Goal: Task Accomplishment & Management: Manage account settings

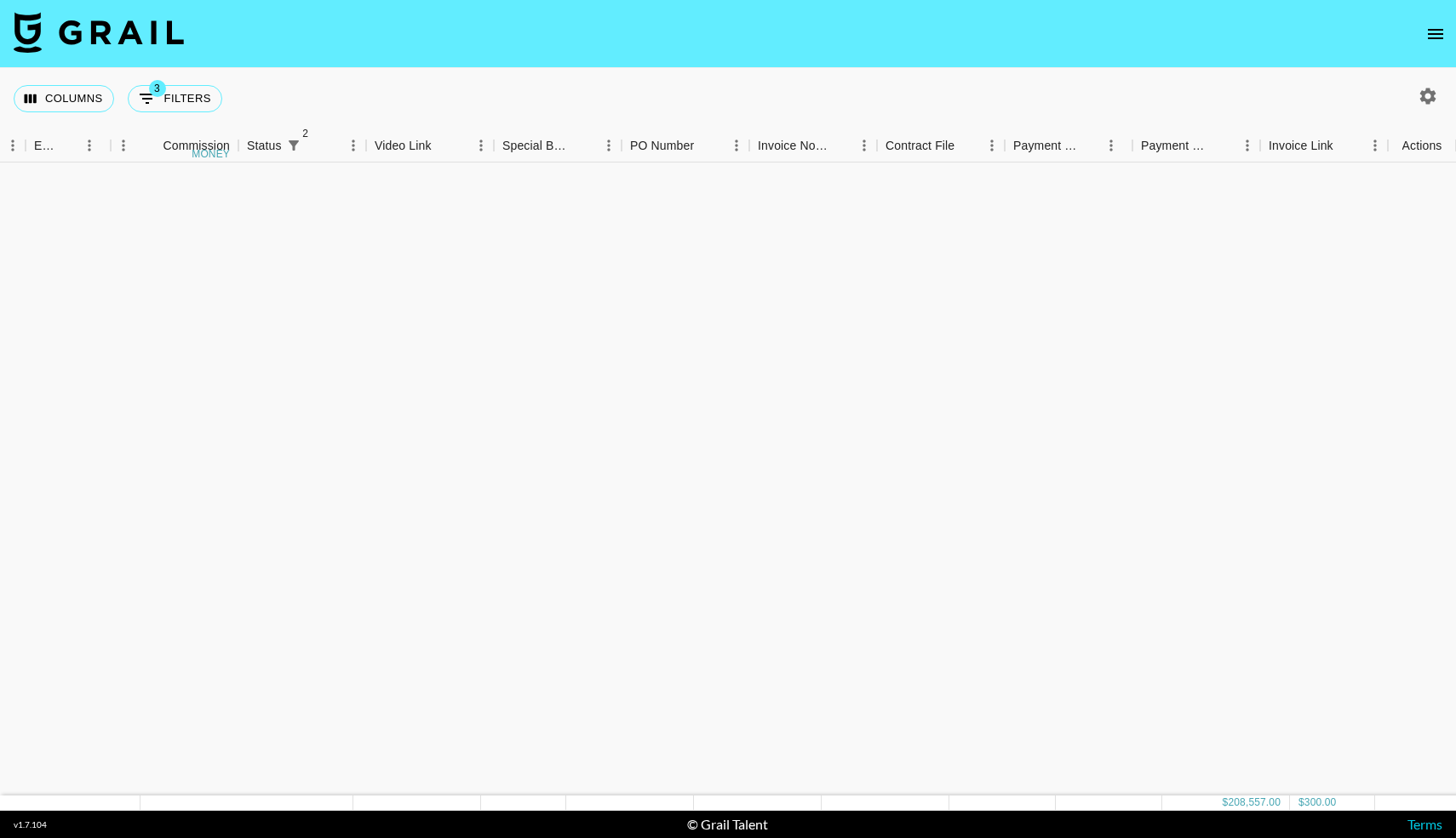
scroll to position [2432, 1349]
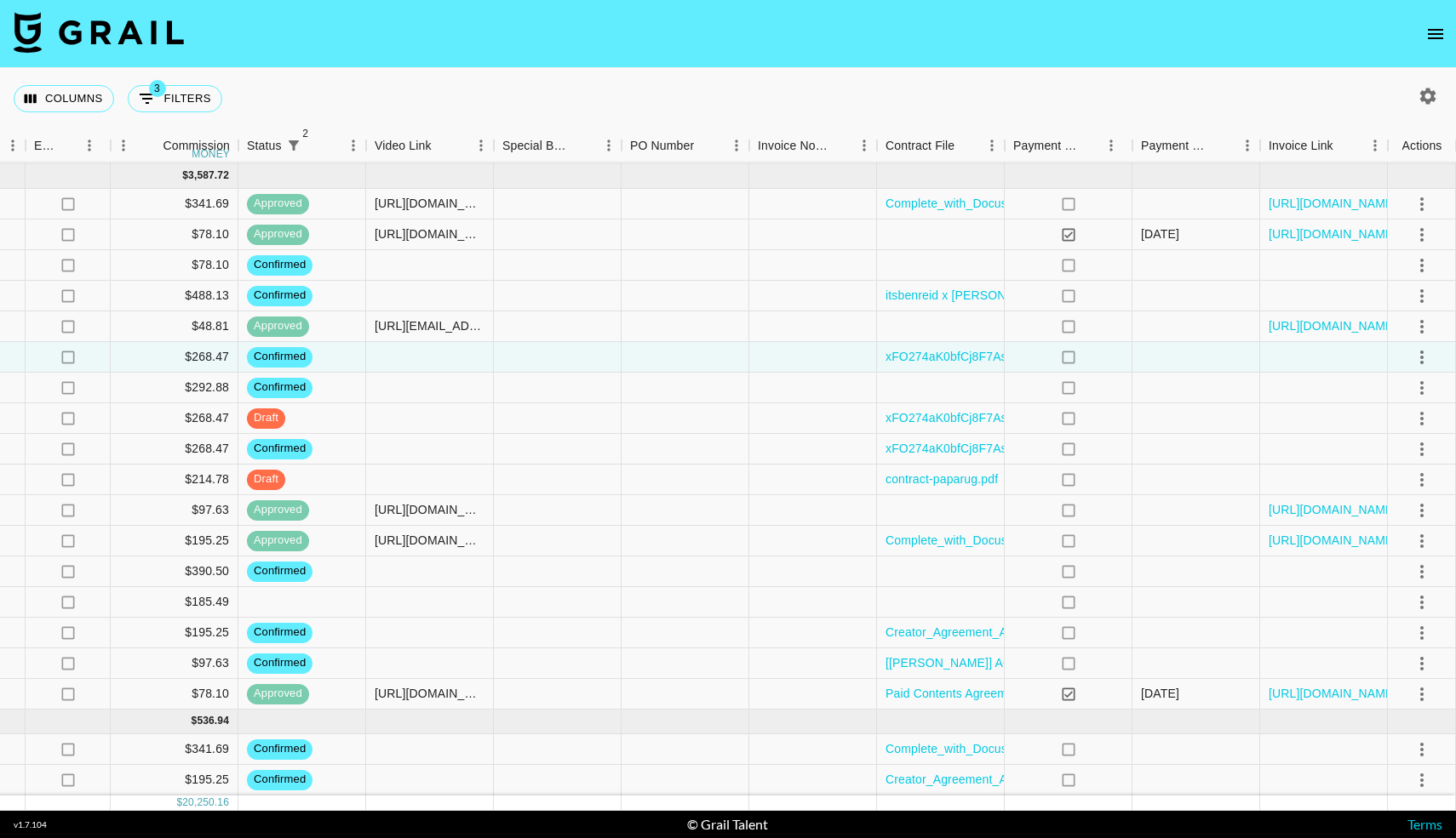
click at [1433, 32] on icon "open drawer" at bounding box center [1436, 34] width 16 height 10
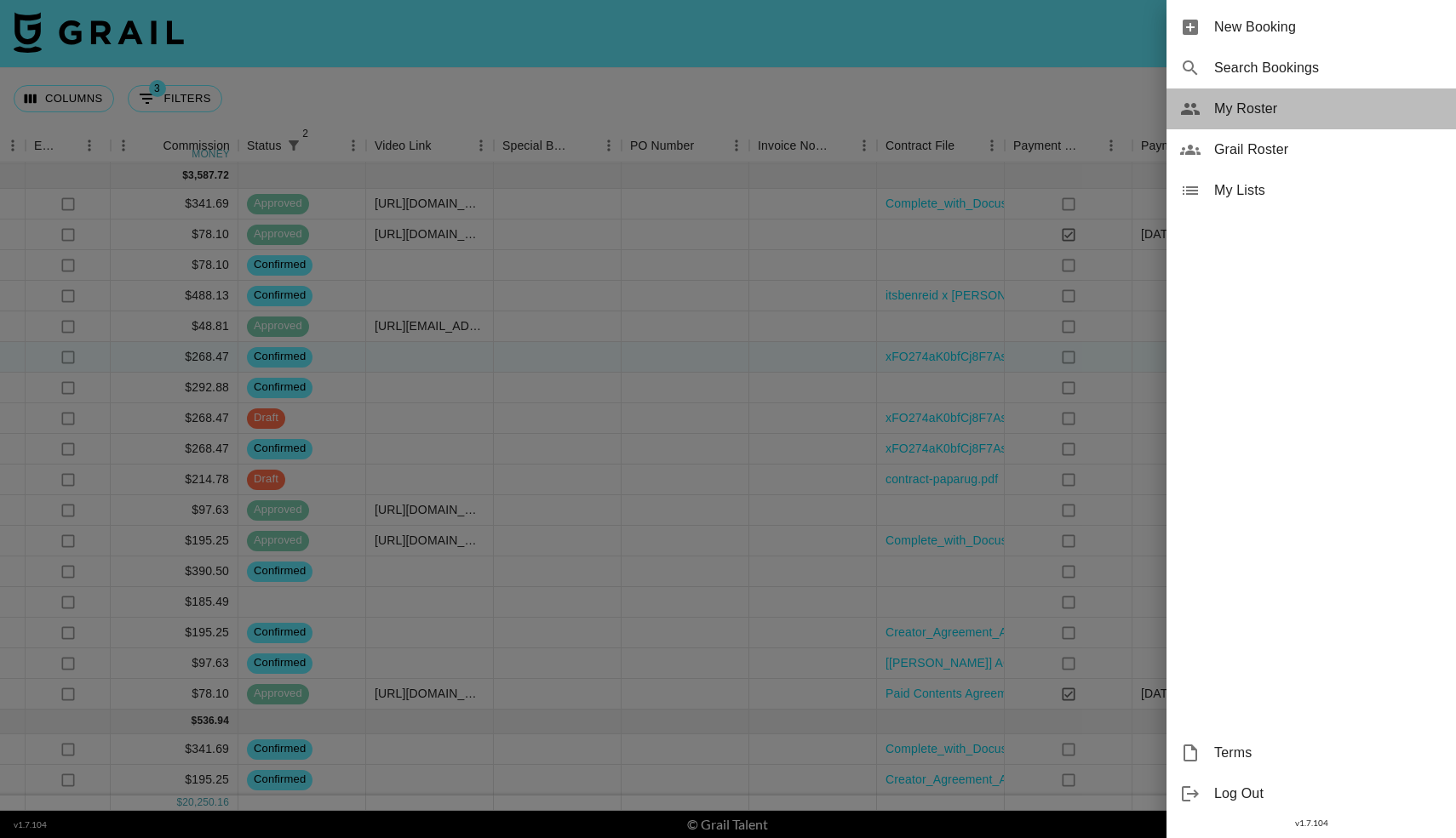
click at [1235, 115] on span "My Roster" at bounding box center [1328, 109] width 228 height 21
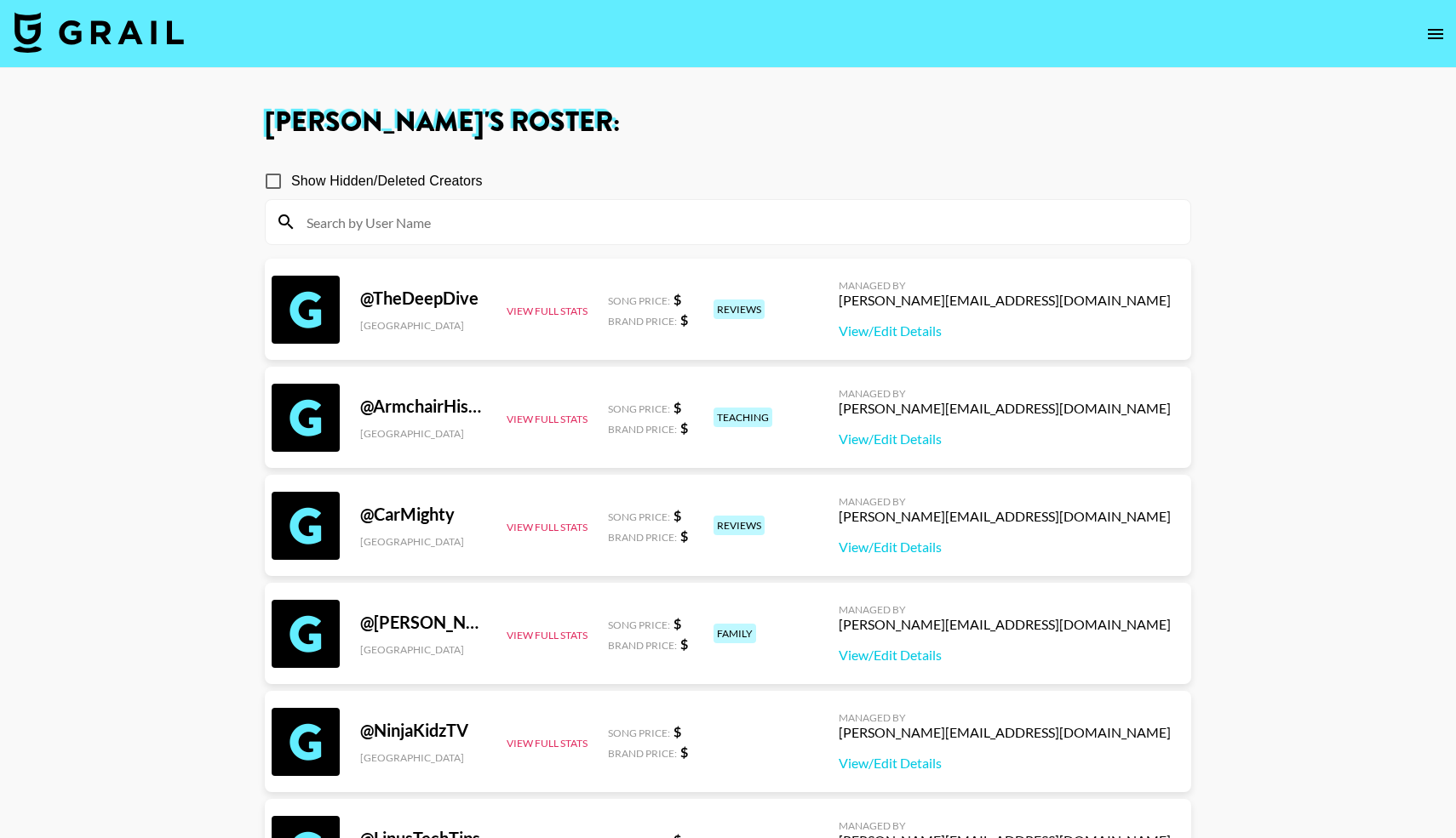
click at [447, 218] on input at bounding box center [738, 221] width 884 height 27
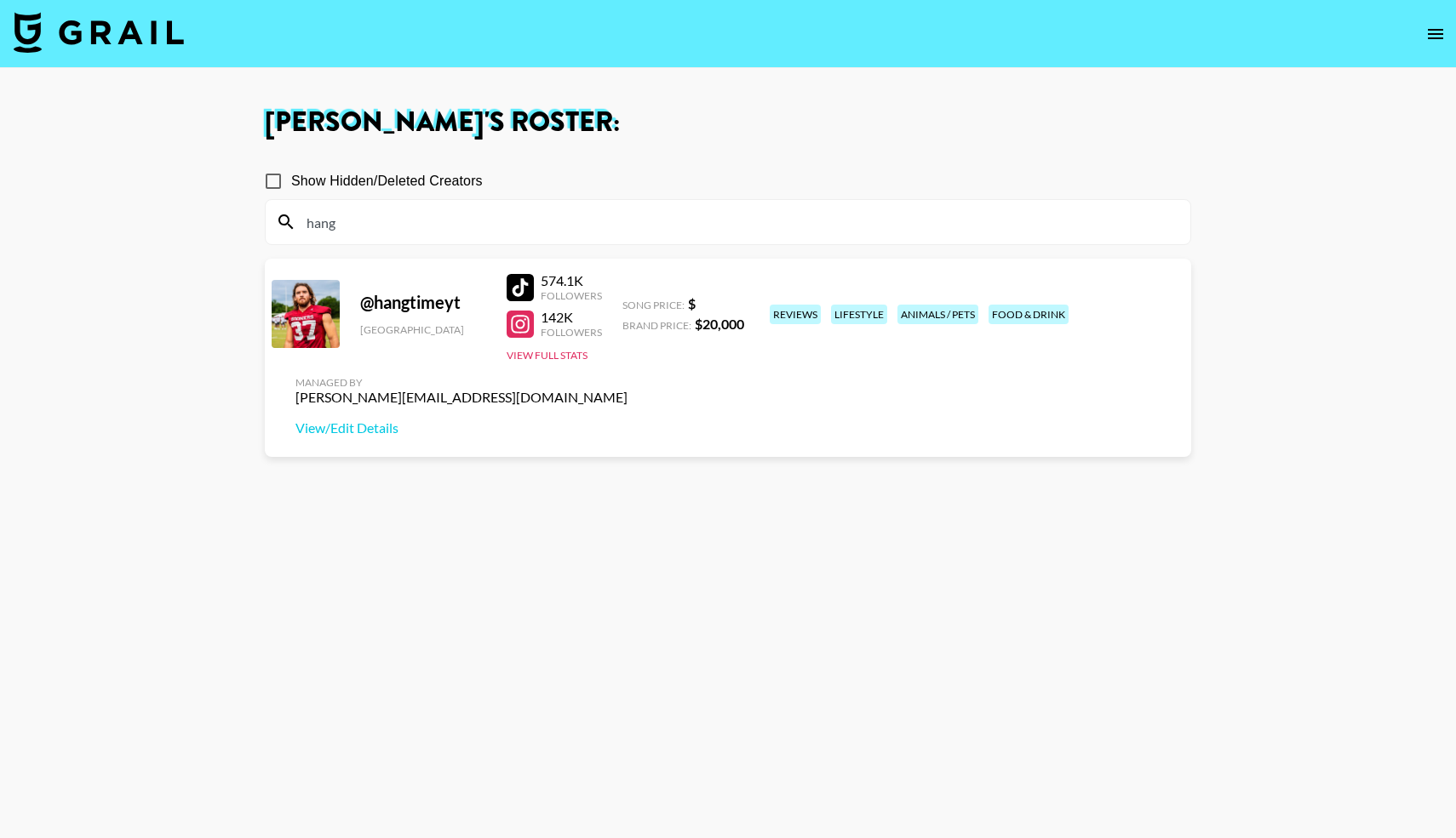
click at [641, 363] on div "Managed By [PERSON_NAME][EMAIL_ADDRESS][DOMAIN_NAME] View/Edit Details" at bounding box center [461, 406] width 360 height 88
click at [627, 419] on link "View/Edit Details" at bounding box center [461, 428] width 332 height 17
click at [344, 228] on input "hang" at bounding box center [738, 221] width 884 height 27
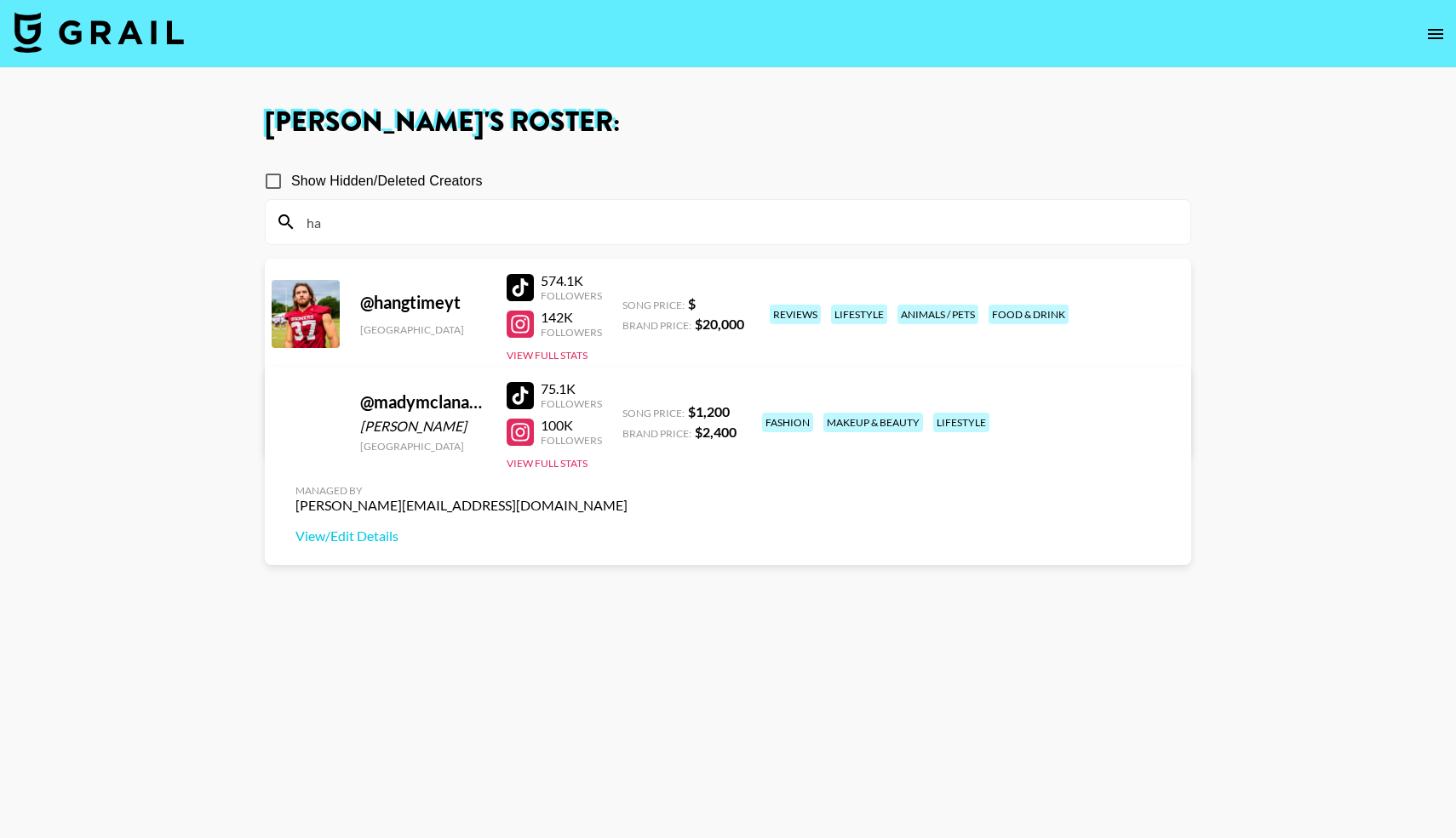
type input "h"
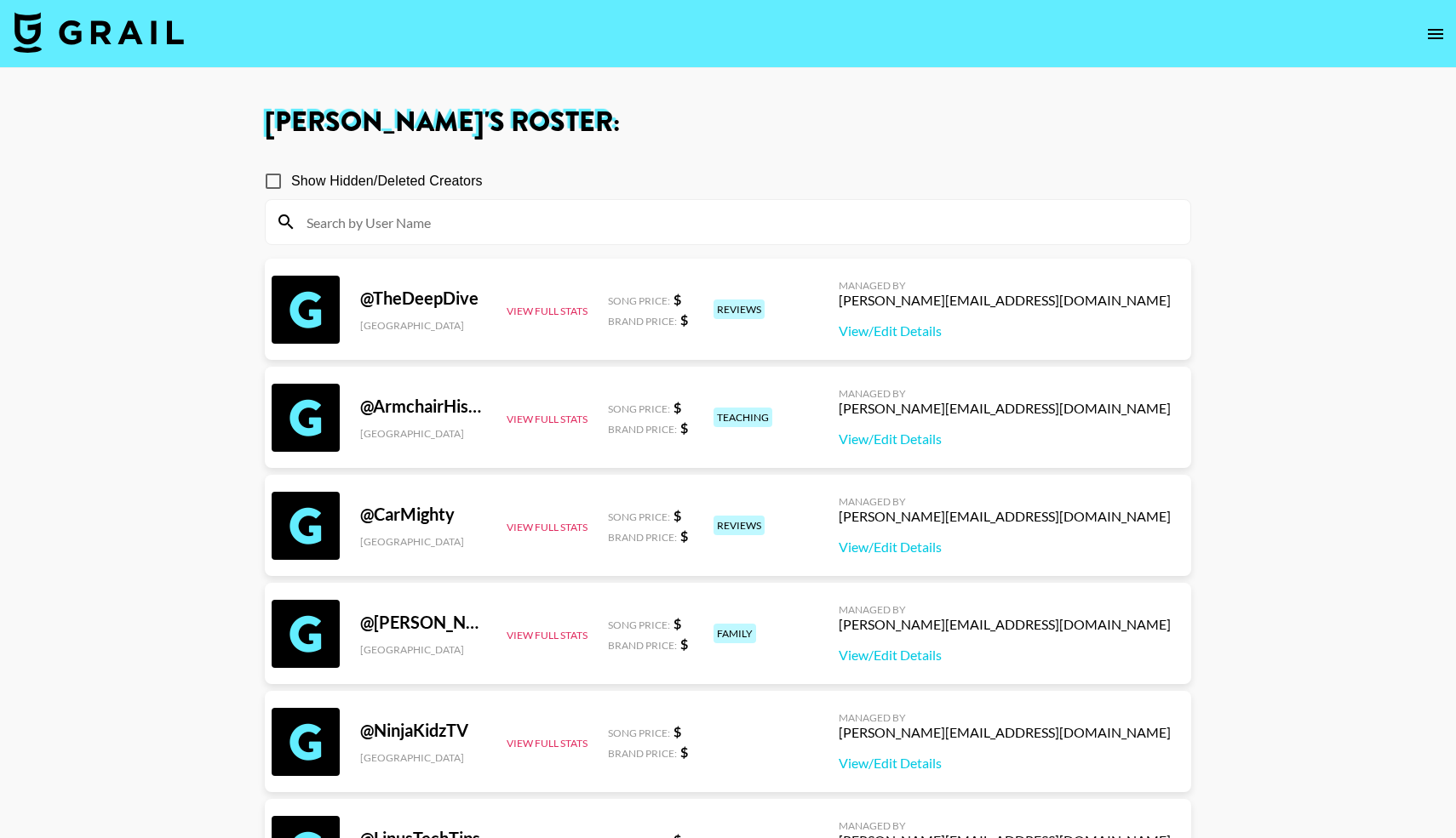
click at [631, 226] on input at bounding box center [738, 221] width 884 height 27
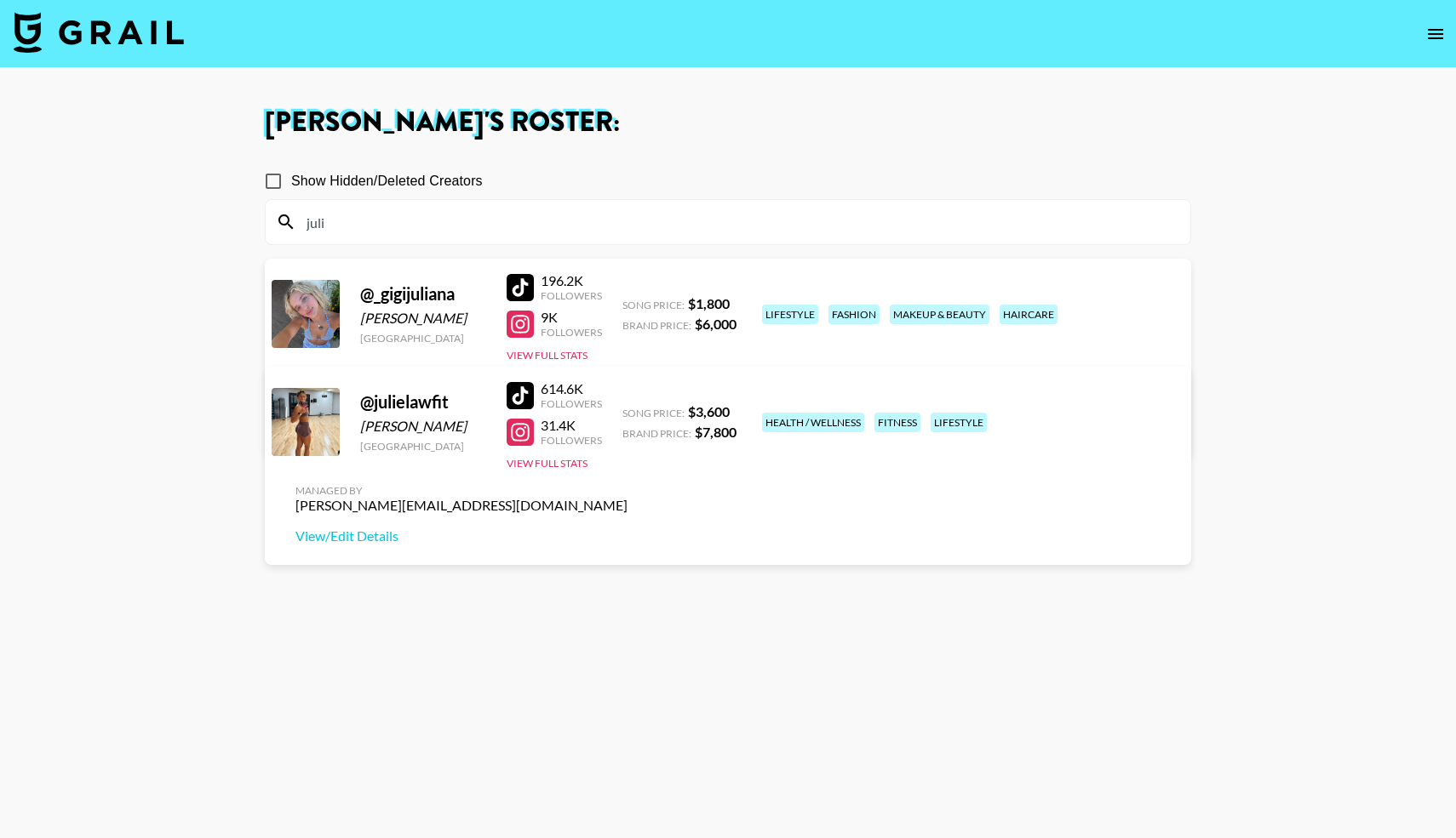
type input "juli"
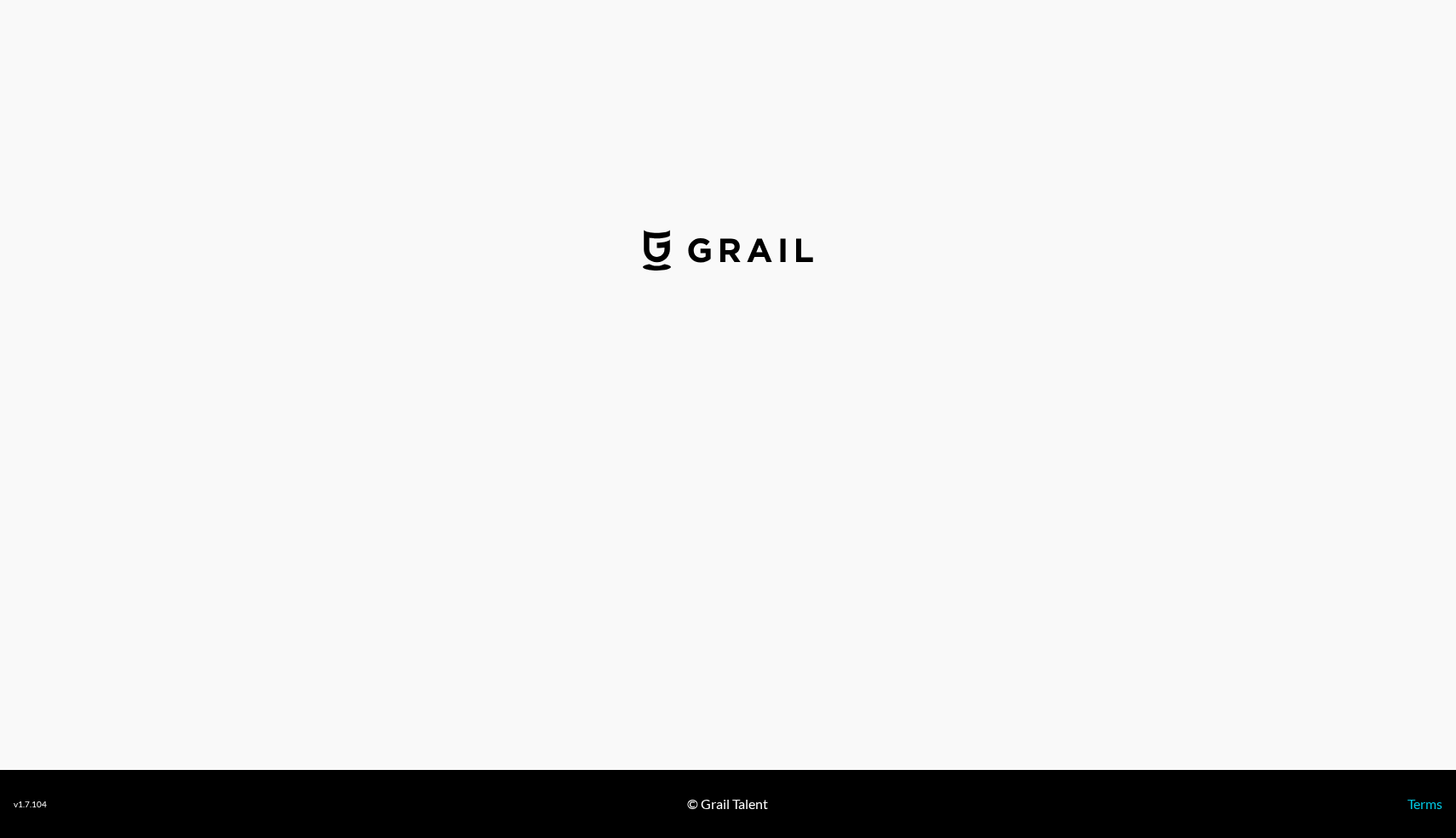
select select "USD"
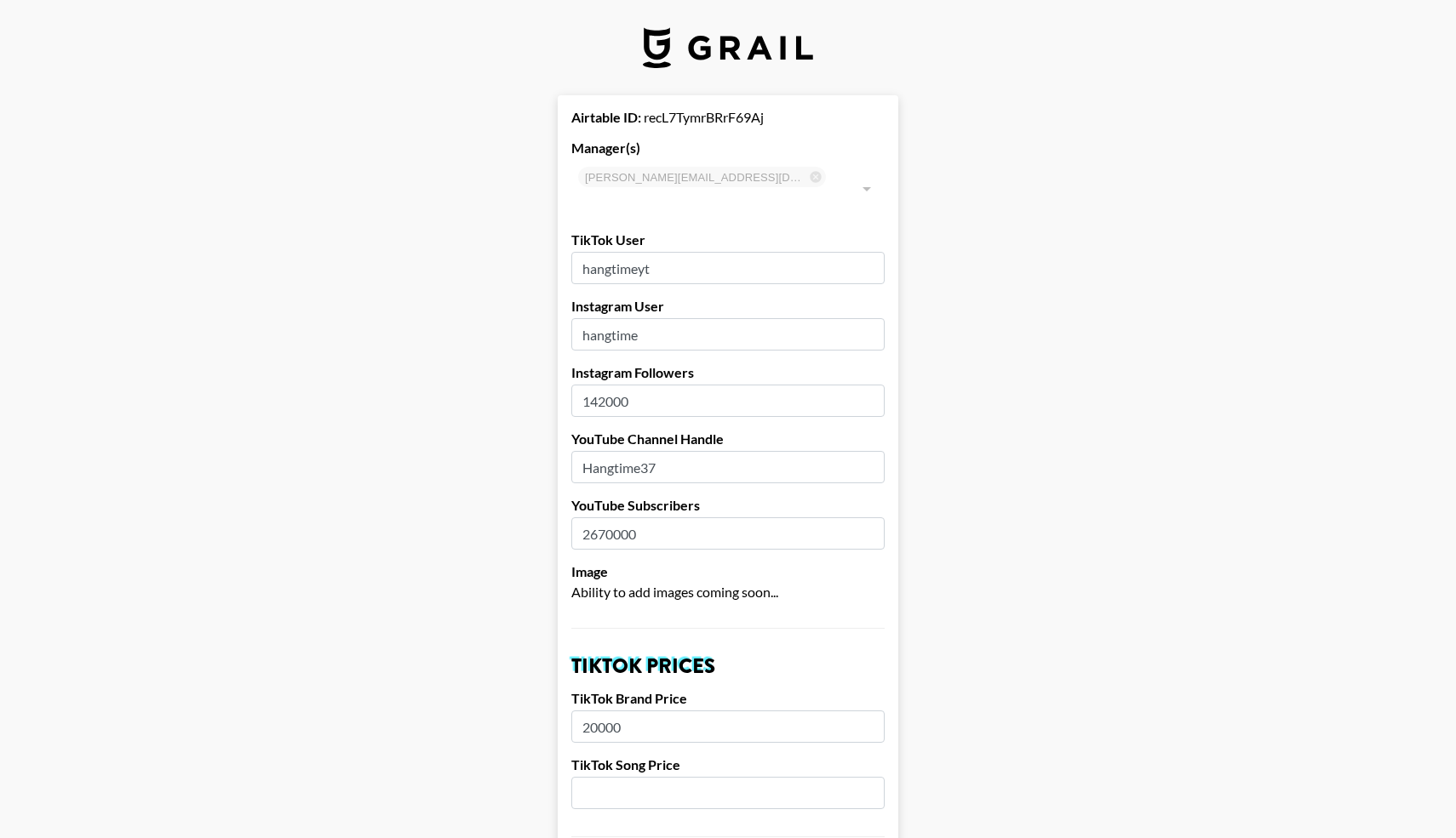
type input "[GEOGRAPHIC_DATA]"
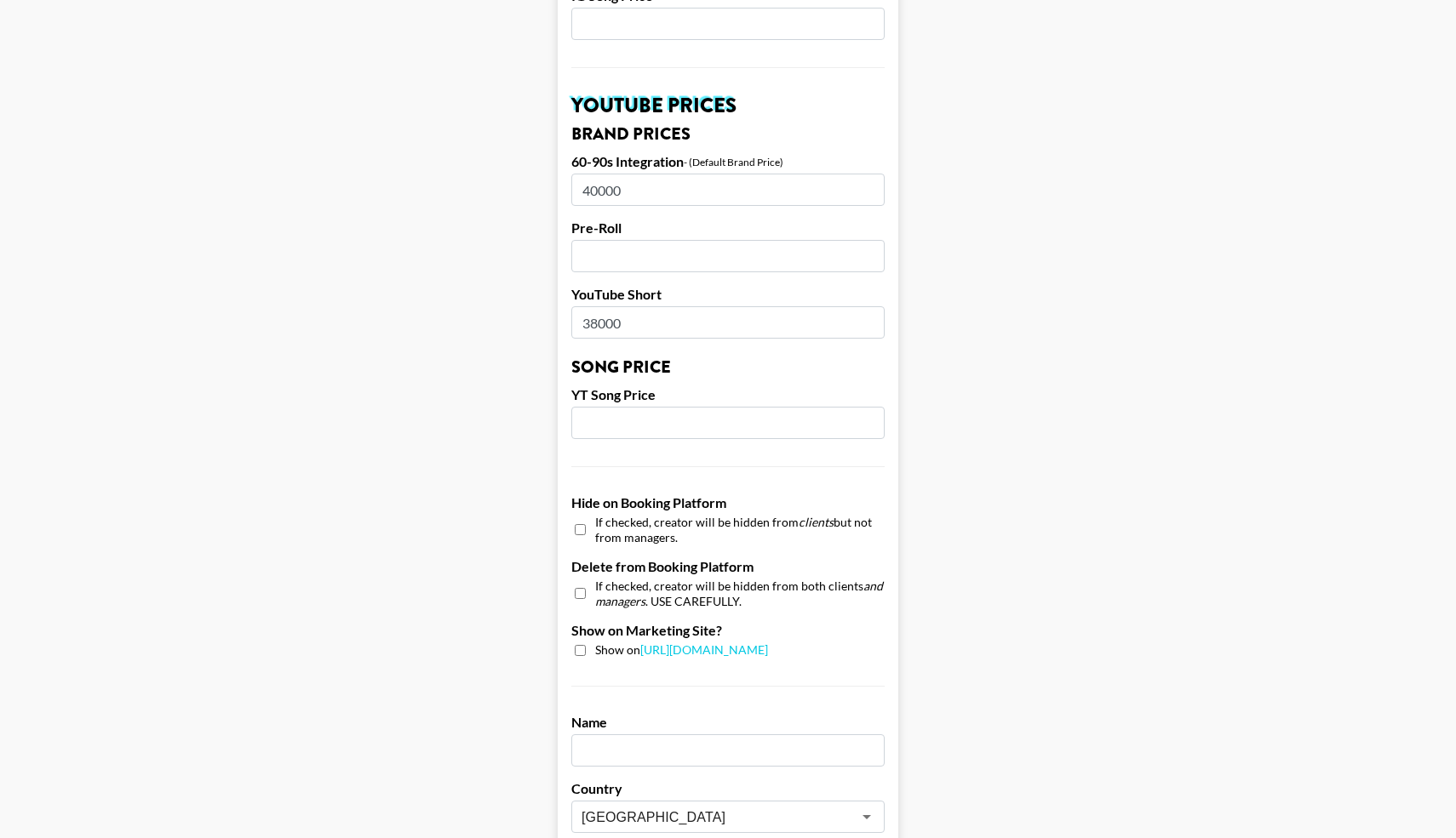
scroll to position [1471, 0]
